Goal: Information Seeking & Learning: Learn about a topic

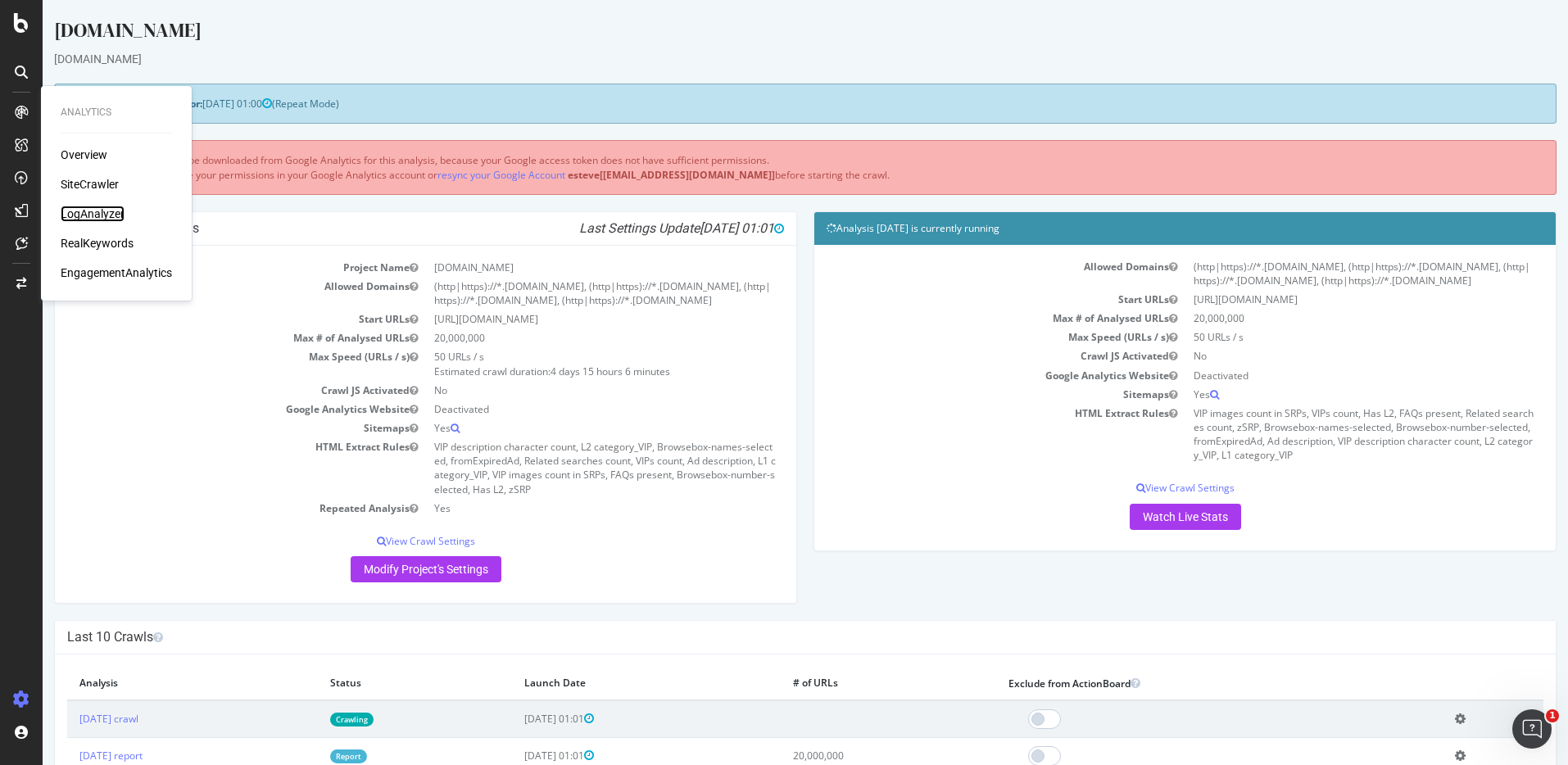
click at [84, 211] on div "LogAnalyzer" at bounding box center [92, 214] width 63 height 17
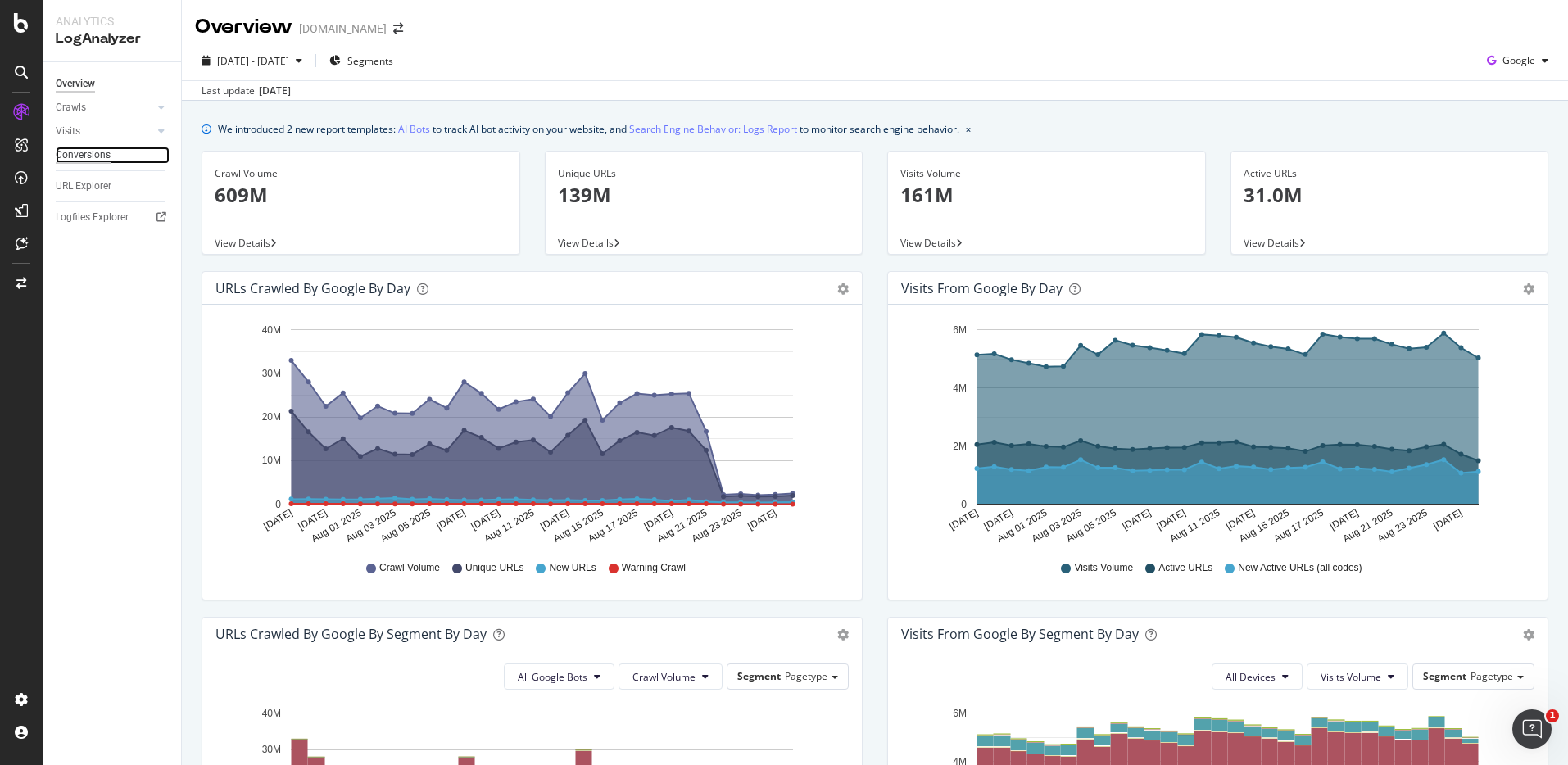
click at [93, 160] on div "Conversions" at bounding box center [83, 155] width 55 height 18
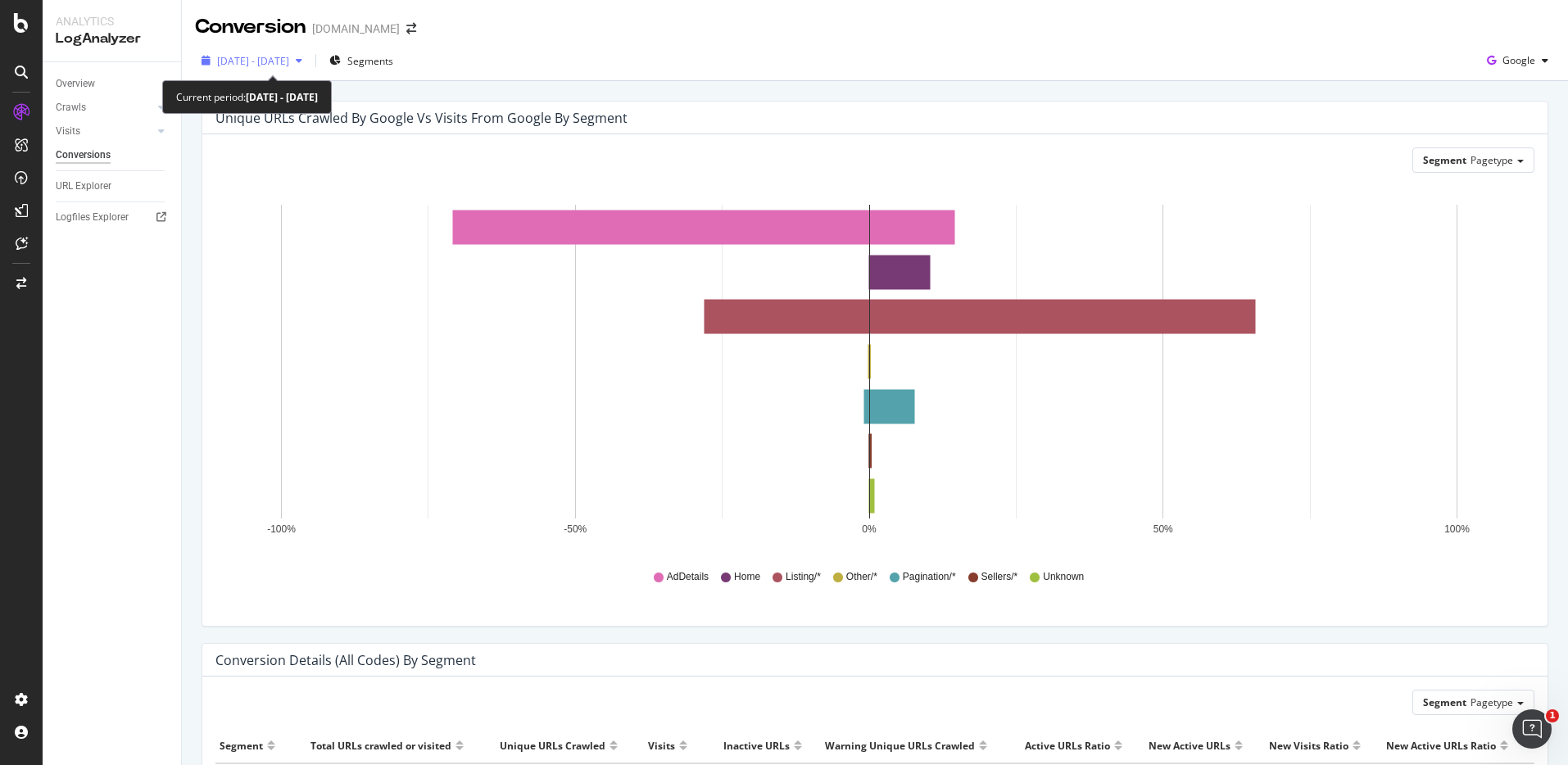
click at [289, 59] on span "[DATE] - [DATE]" at bounding box center [253, 60] width 72 height 14
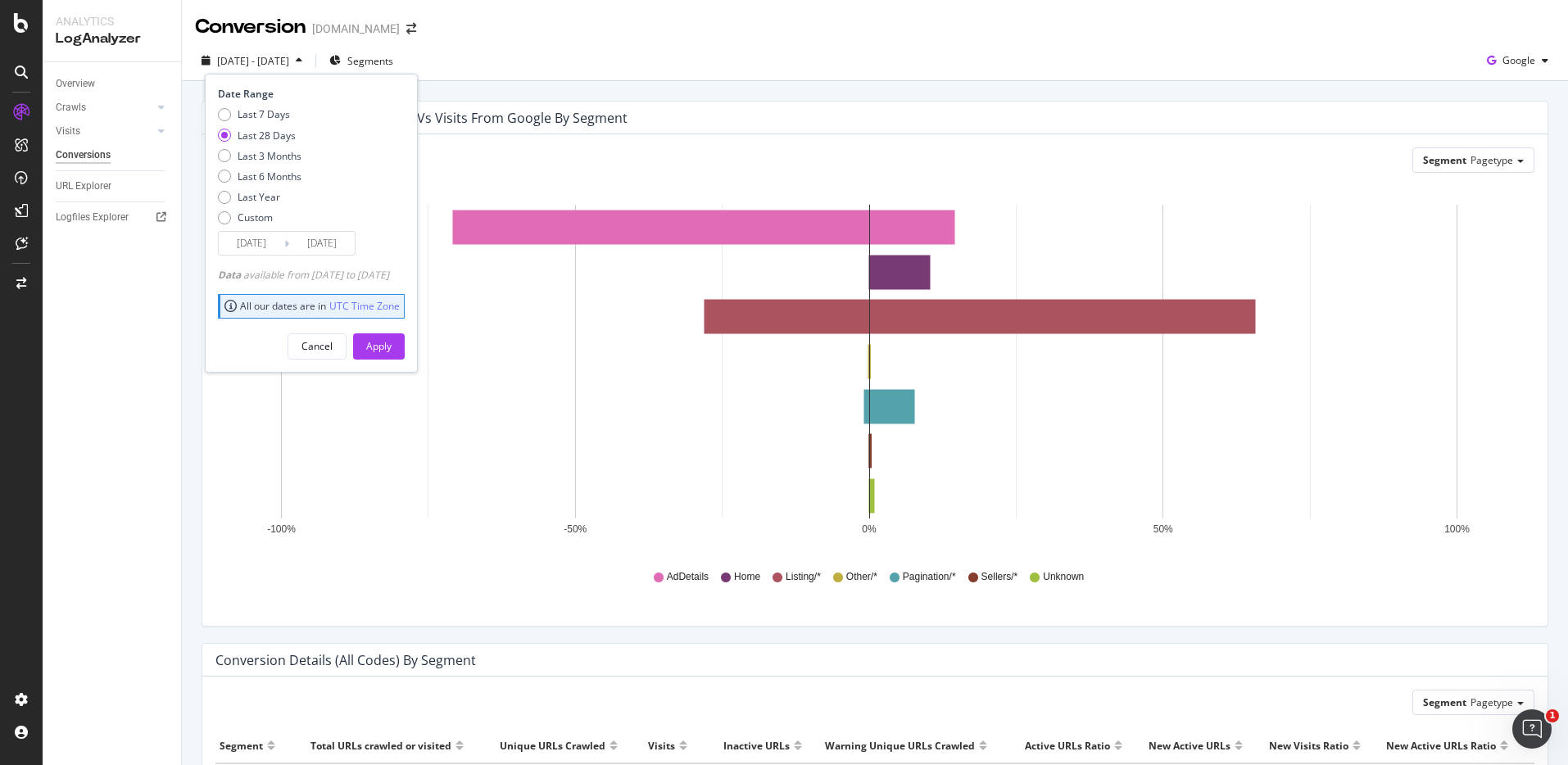
click at [229, 240] on input "[DATE]" at bounding box center [251, 244] width 65 height 23
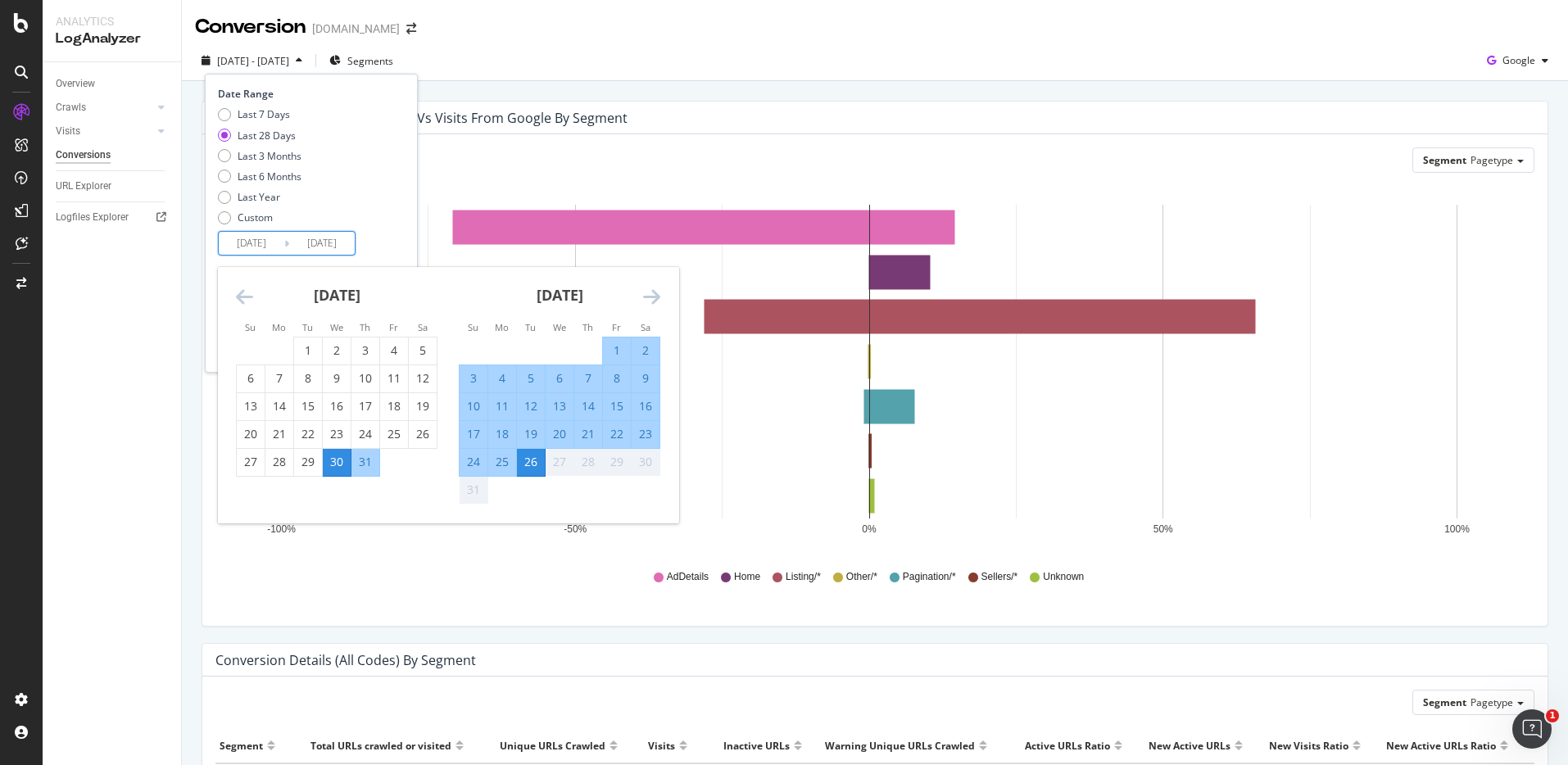
click at [468, 406] on div "10" at bounding box center [473, 406] width 28 height 17
type input "[DATE]"
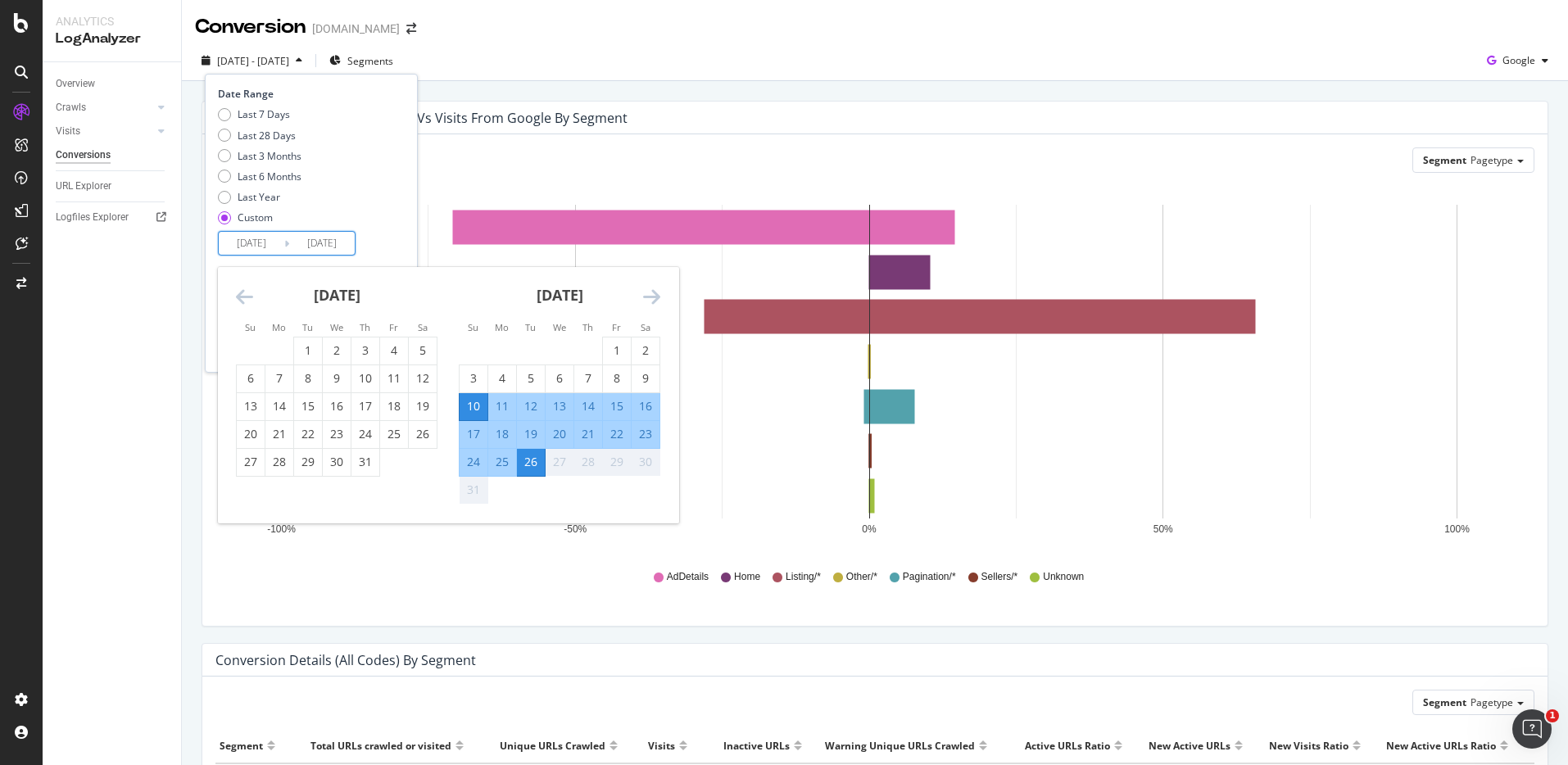
click at [382, 188] on div "Last 7 Days Last 28 Days Last 3 Months Last 6 Months Last Year Custom" at bounding box center [308, 169] width 182 height 124
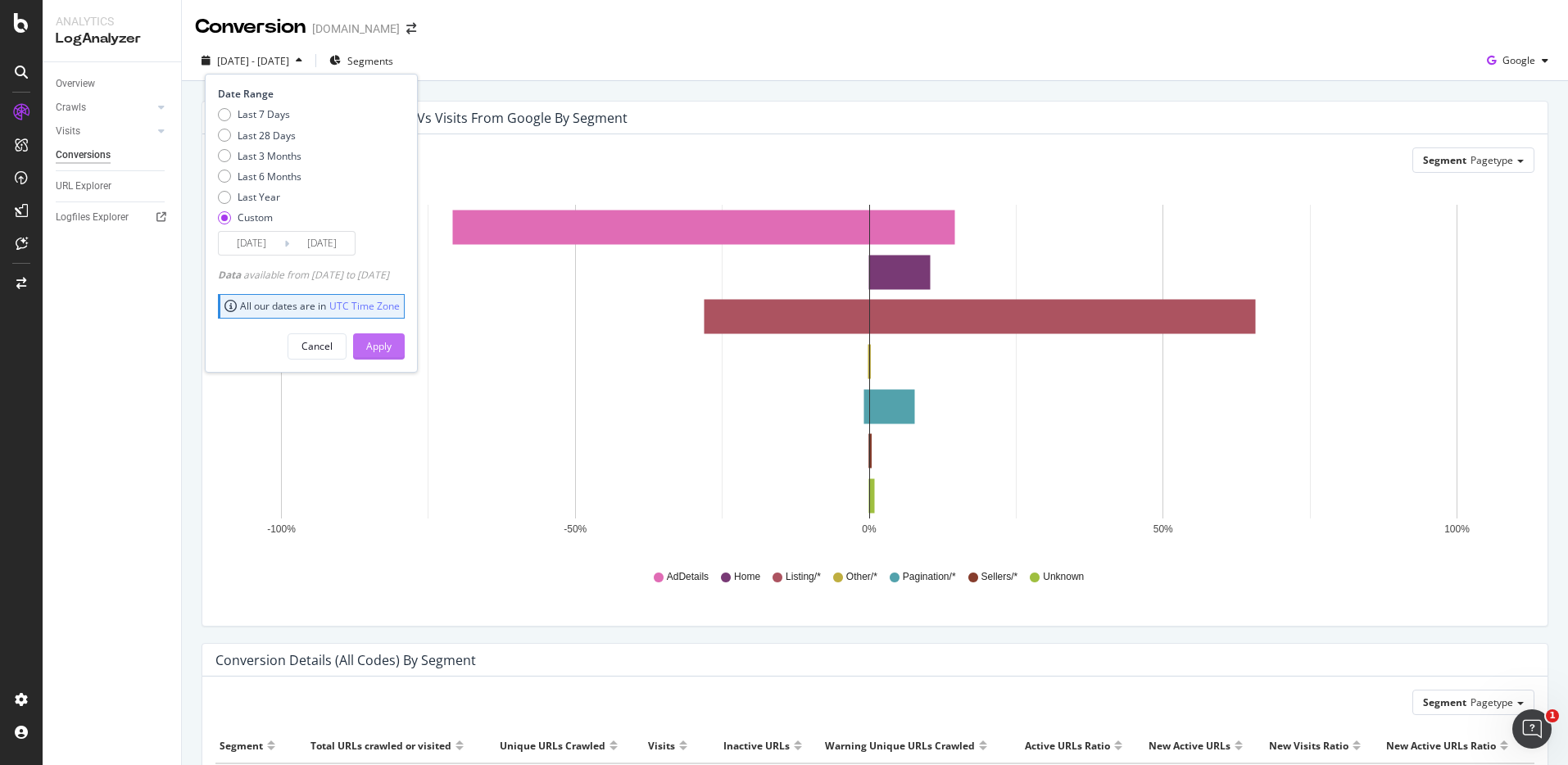
click at [391, 355] on div "Apply" at bounding box center [379, 346] width 25 height 24
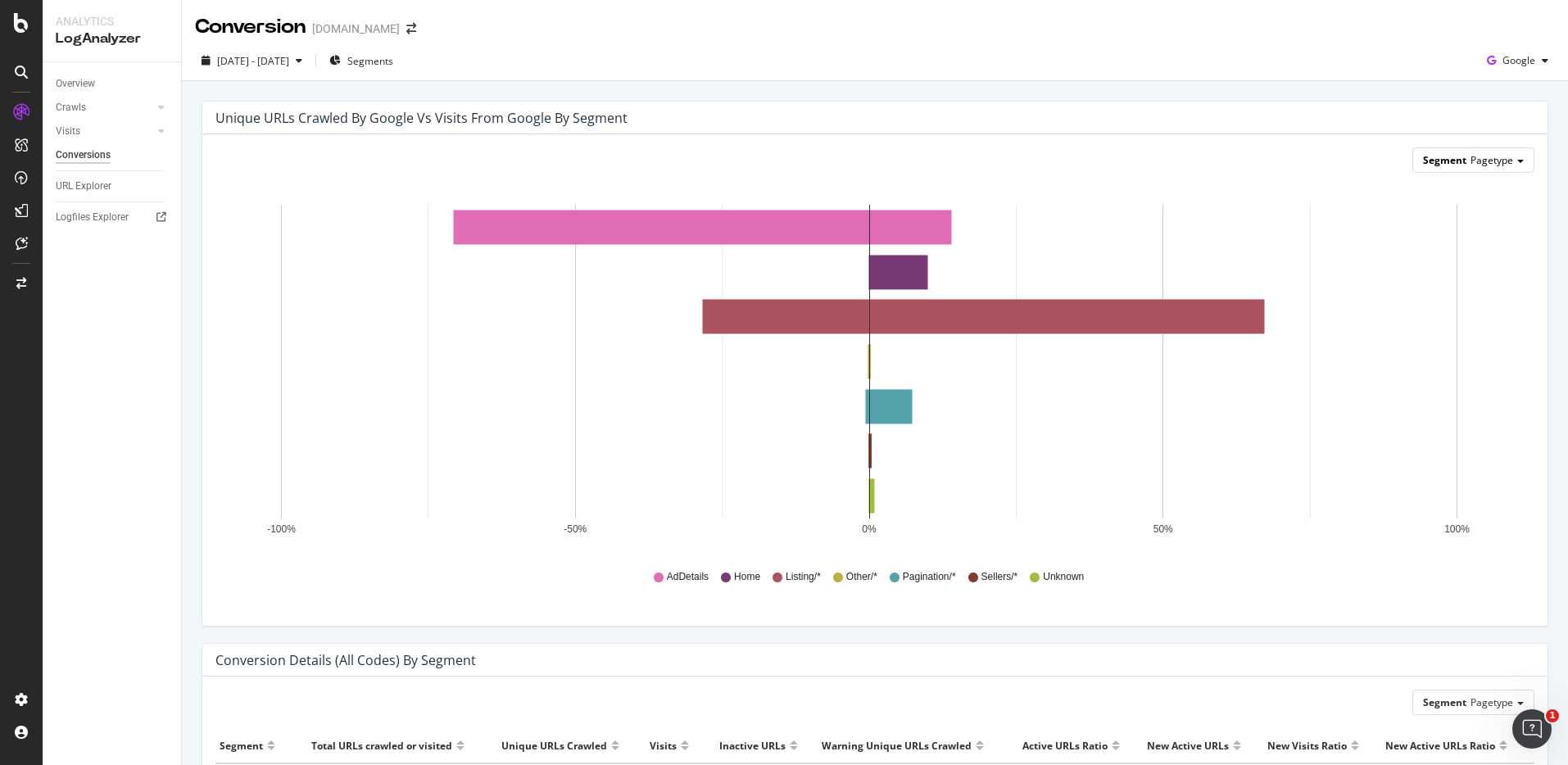
click at [1428, 170] on div "Segment Pagetype" at bounding box center [1472, 160] width 120 height 23
click at [1427, 302] on div "Advanced selector >" at bounding box center [1457, 296] width 139 height 23
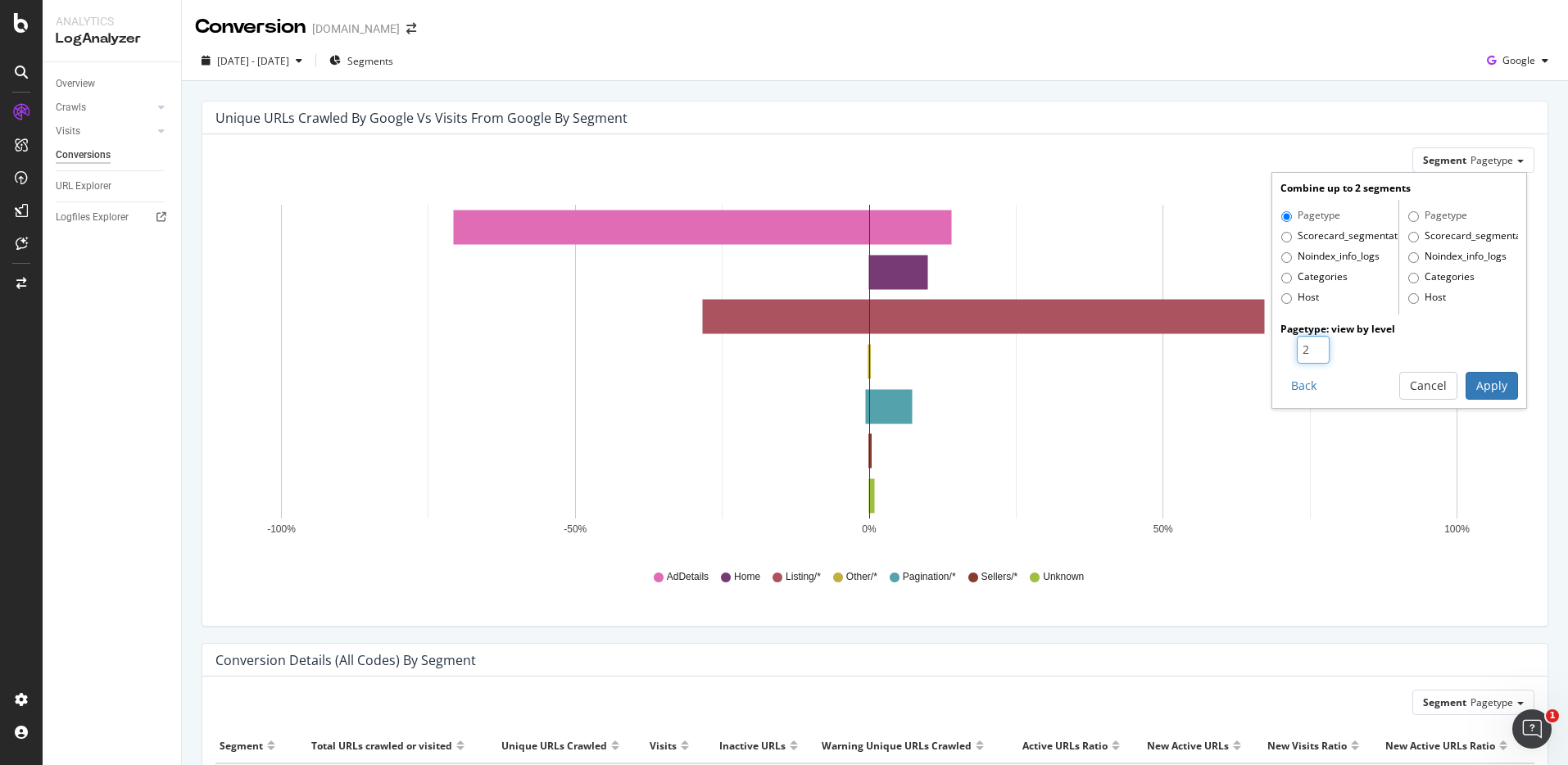
click at [1308, 345] on input "2" at bounding box center [1313, 349] width 33 height 28
click at [1308, 345] on input "3" at bounding box center [1313, 349] width 33 height 28
type input "4"
click at [1308, 345] on input "4" at bounding box center [1313, 349] width 33 height 28
click at [1492, 382] on button "Apply" at bounding box center [1492, 385] width 53 height 28
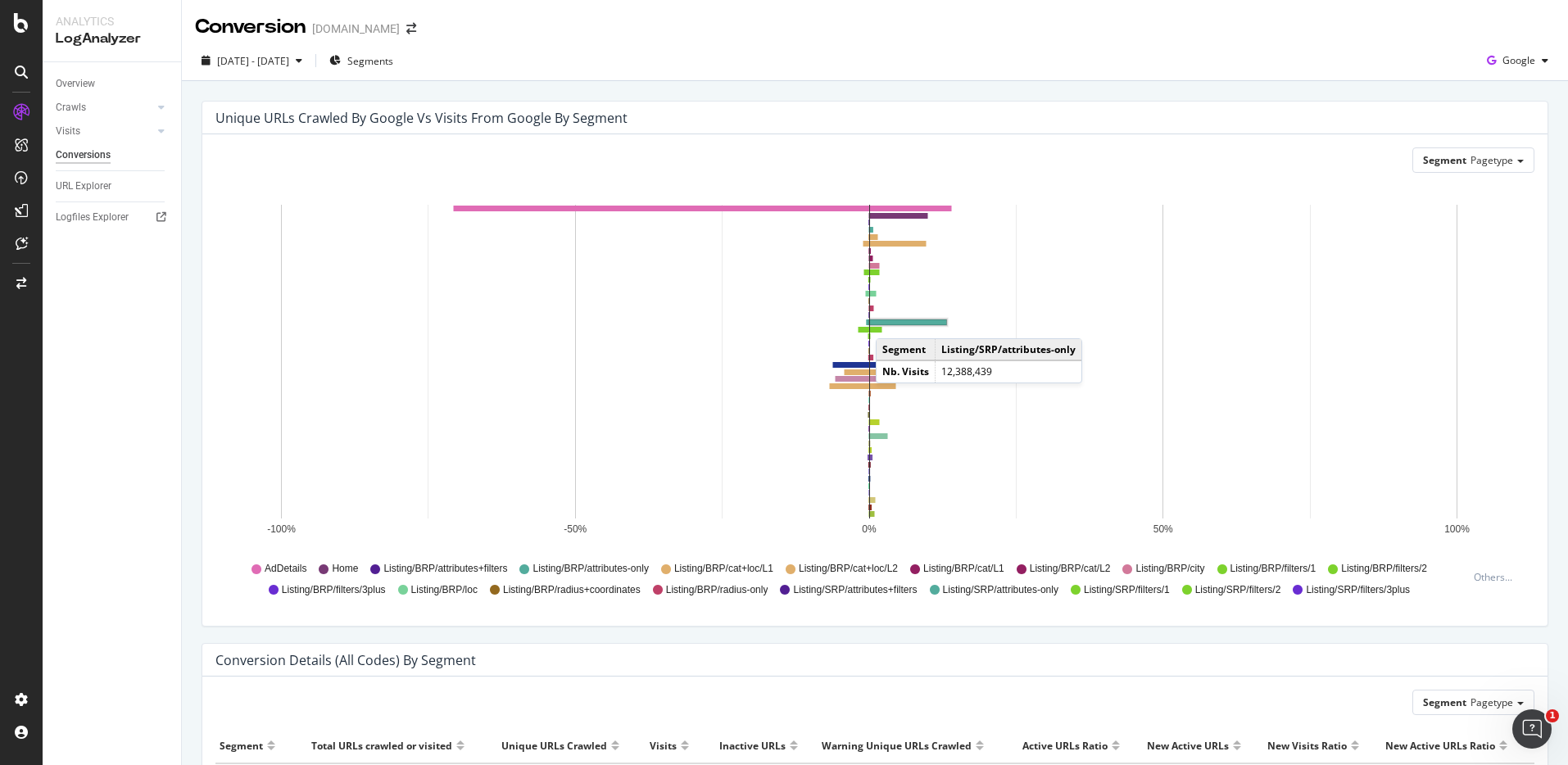
click at [892, 322] on rect "A chart." at bounding box center [908, 322] width 76 height 5
